Goal: Transaction & Acquisition: Subscribe to service/newsletter

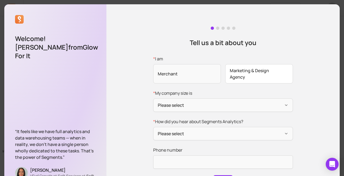
click at [258, 82] on span "Marketing & Design Agency" at bounding box center [259, 73] width 68 height 19
click at [0, 0] on input "* I am Merchant Marketing & Design Agency" at bounding box center [0, 0] width 0 height 0
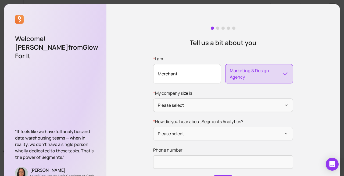
click at [195, 72] on span "Merchant" at bounding box center [187, 73] width 68 height 19
click at [0, 0] on input "* I am Merchant Marketing & Design Agency" at bounding box center [0, 0] width 0 height 0
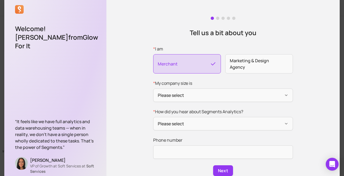
scroll to position [21, 0]
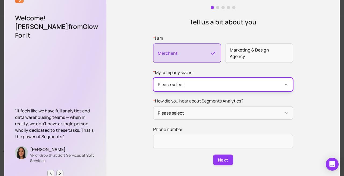
click at [206, 87] on button "Please select" at bounding box center [223, 84] width 140 height 13
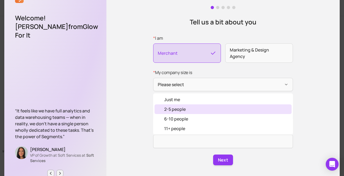
click at [200, 110] on div "2-5 people" at bounding box center [222, 109] width 137 height 10
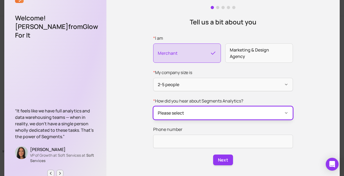
click at [200, 108] on button "Please select" at bounding box center [223, 112] width 140 height 13
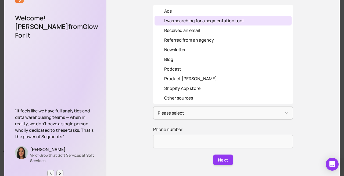
click at [206, 23] on div "I was searching for a segmentation tool" at bounding box center [203, 20] width 79 height 6
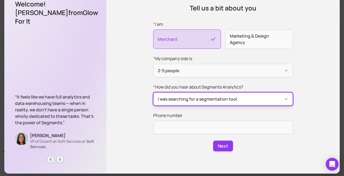
scroll to position [37, 0]
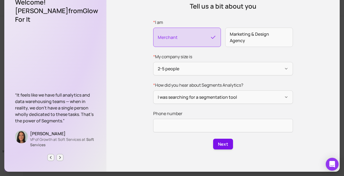
click at [218, 144] on button "Next" at bounding box center [223, 144] width 20 height 11
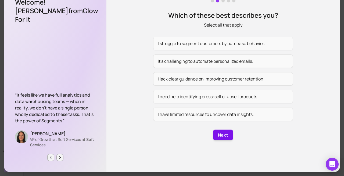
click at [220, 135] on button "Next" at bounding box center [223, 135] width 20 height 11
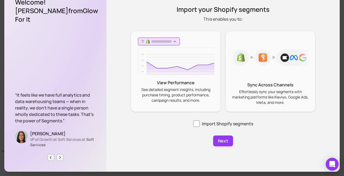
click at [220, 135] on div "Import your Shopify segments This enables you to: View Performance See detailed…" at bounding box center [222, 70] width 233 height 204
click at [219, 125] on label "Import Shopify segments" at bounding box center [223, 124] width 60 height 6
checkbox input "true"
click at [219, 143] on button "Next" at bounding box center [223, 141] width 20 height 11
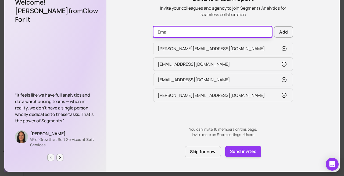
click at [208, 73] on div "Add joe@somerce.com charlotte@glowforitshop.com jonjosephcoops@gmail.com cathy.…" at bounding box center [223, 81] width 140 height 111
type input "jack@glowforitshop.com"
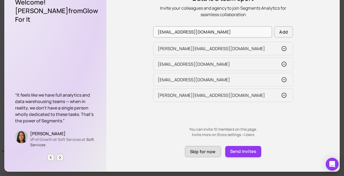
click at [212, 153] on button "Skip for now" at bounding box center [203, 151] width 36 height 11
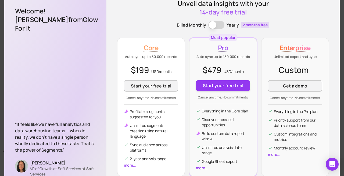
scroll to position [47, 0]
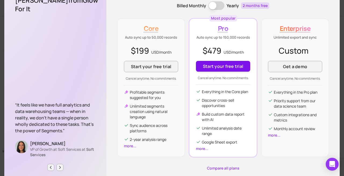
click at [233, 65] on button "Start your free trial" at bounding box center [223, 66] width 54 height 11
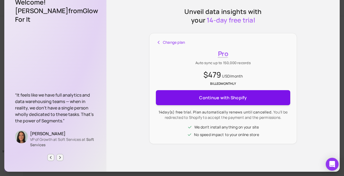
click at [229, 100] on span "Continue with Shopify" at bounding box center [223, 97] width 48 height 11
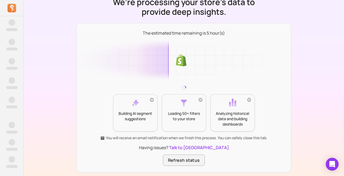
scroll to position [30, 0]
